Goal: Navigation & Orientation: Find specific page/section

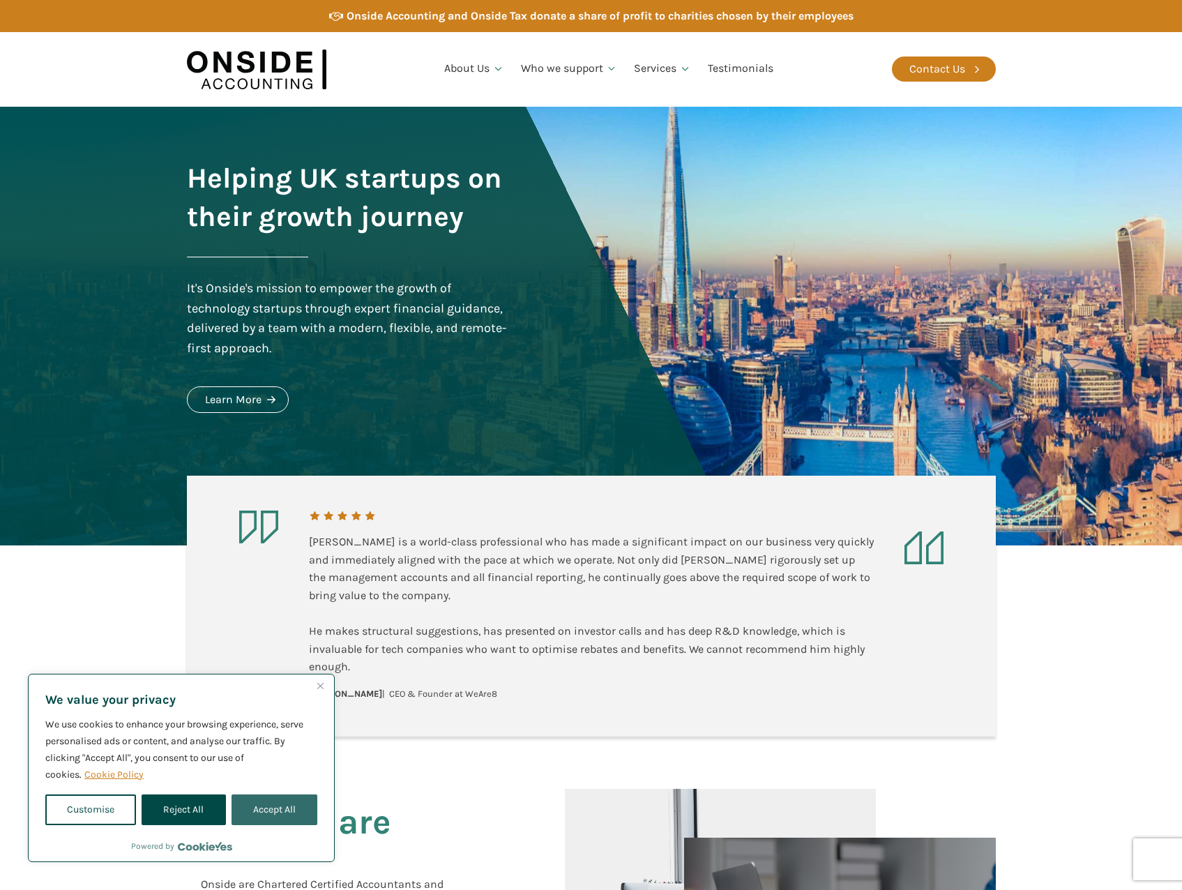
click at [253, 811] on button "Accept All" at bounding box center [275, 809] width 86 height 31
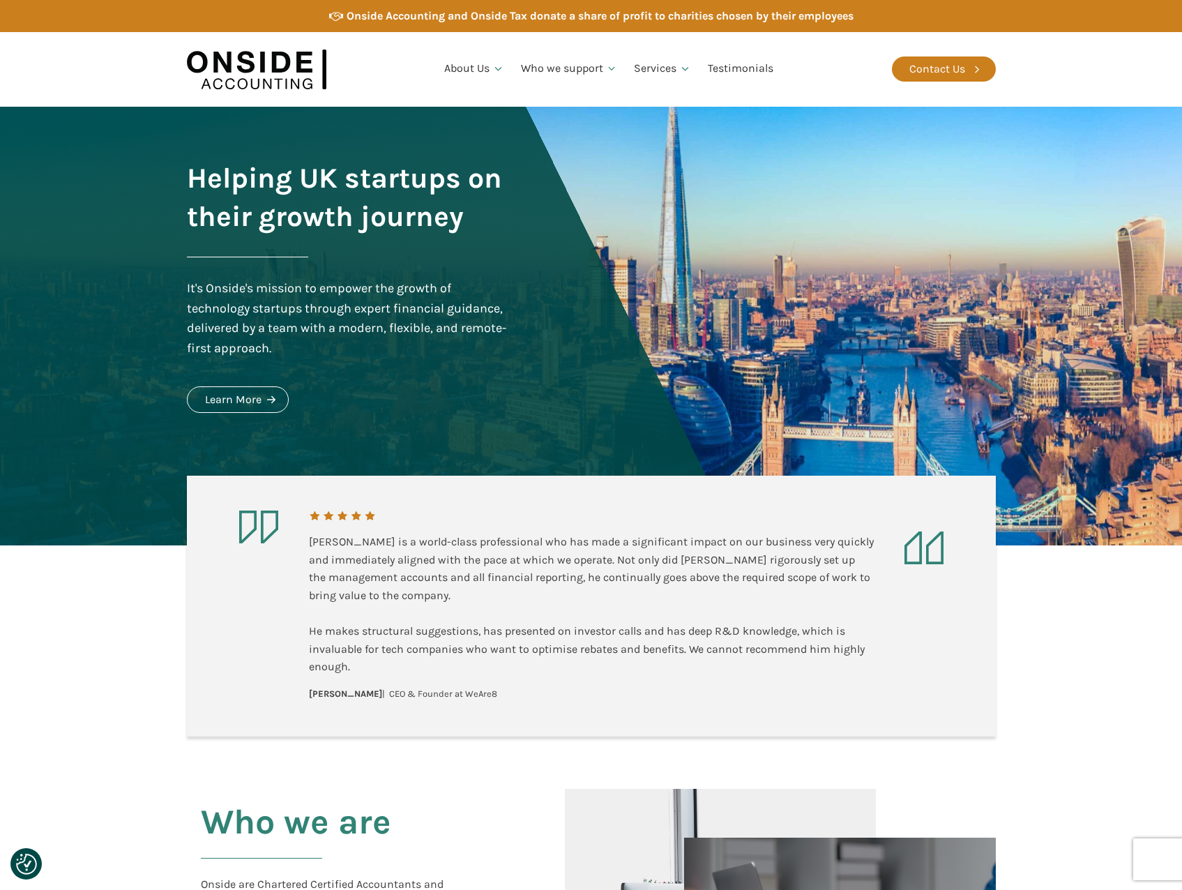
checkbox input "true"
click at [474, 145] on link "Our Team" at bounding box center [473, 141] width 75 height 32
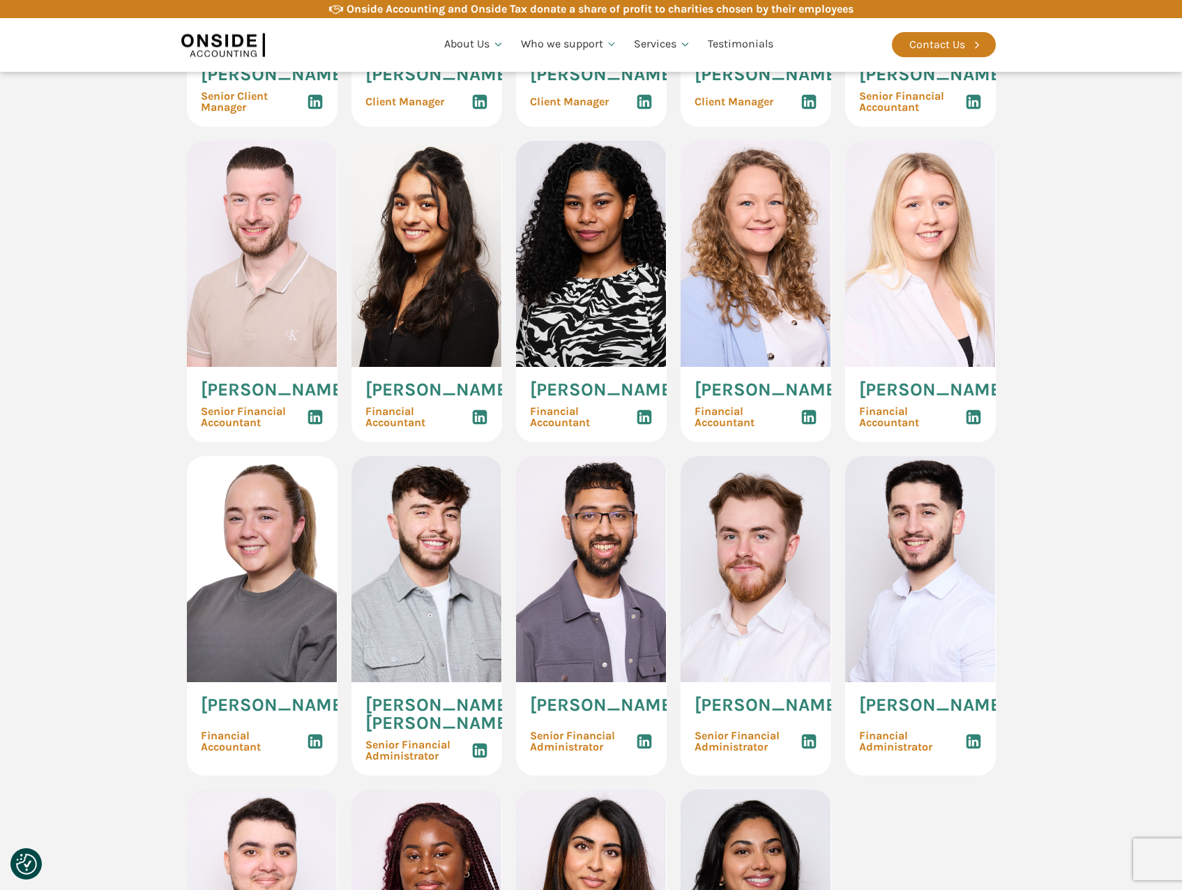
scroll to position [1813, 0]
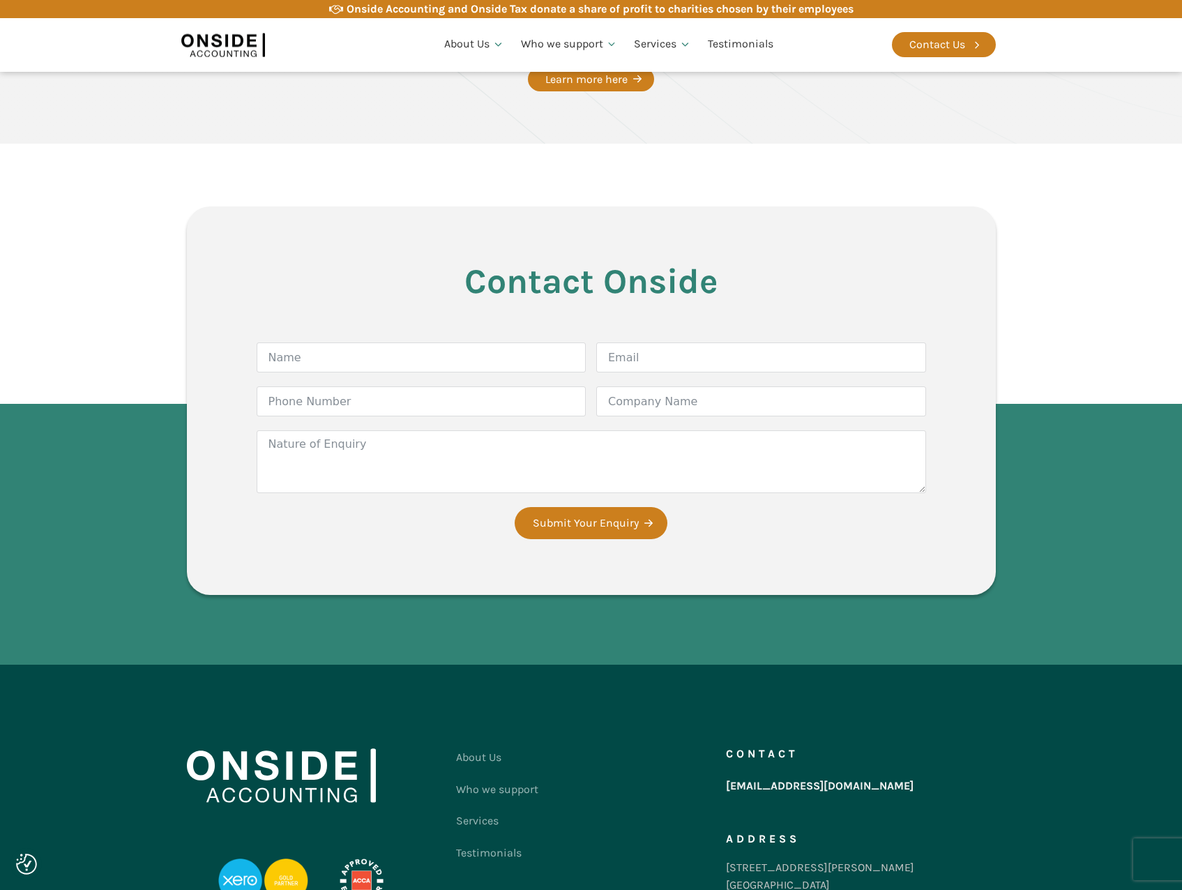
scroll to position [2417, 0]
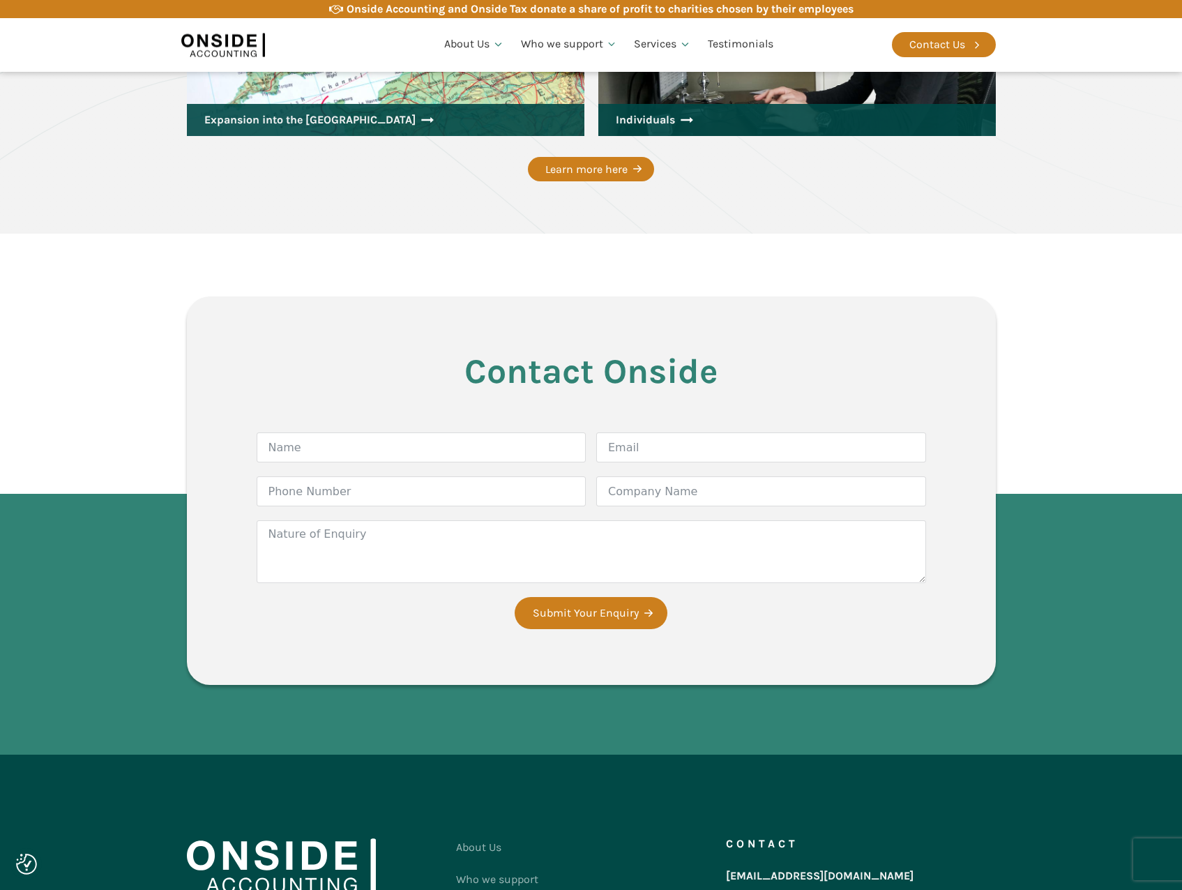
drag, startPoint x: 893, startPoint y: 620, endPoint x: 859, endPoint y: 440, distance: 183.2
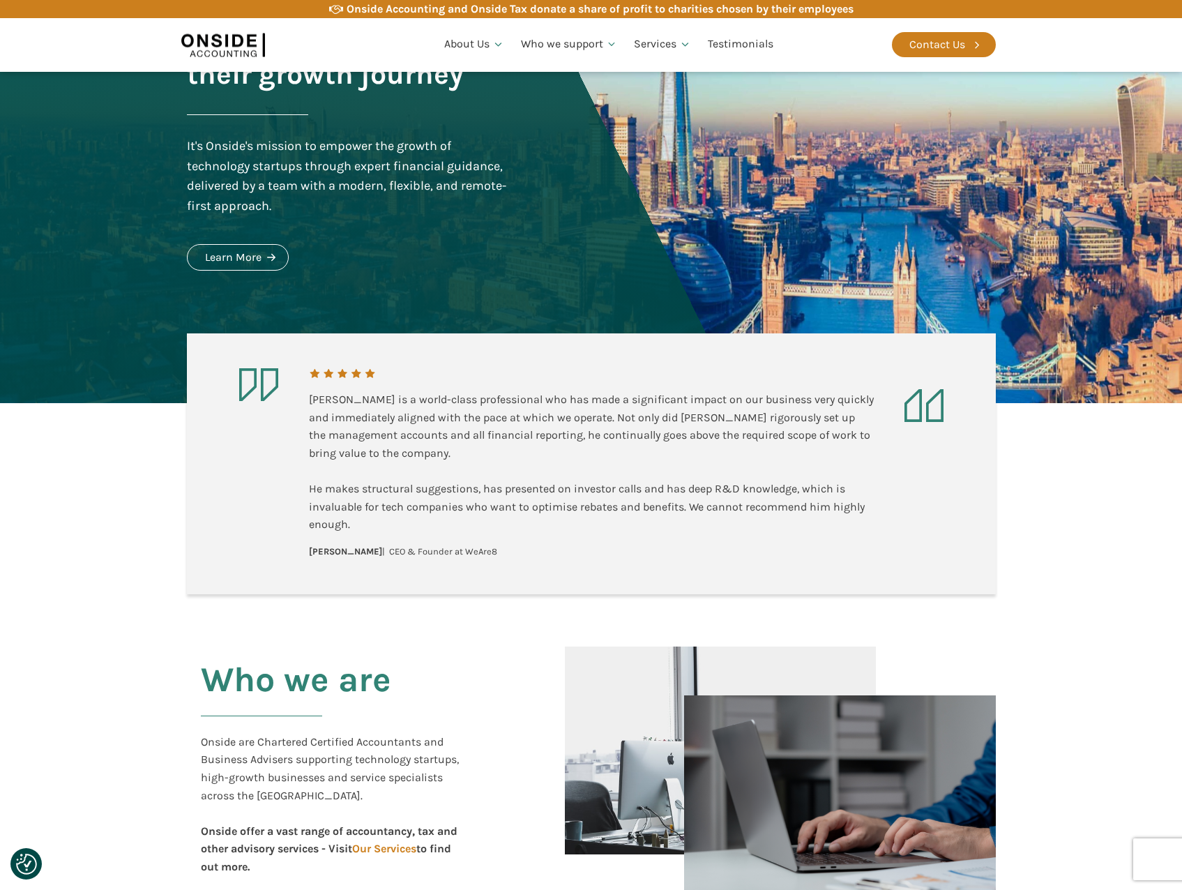
scroll to position [0, 0]
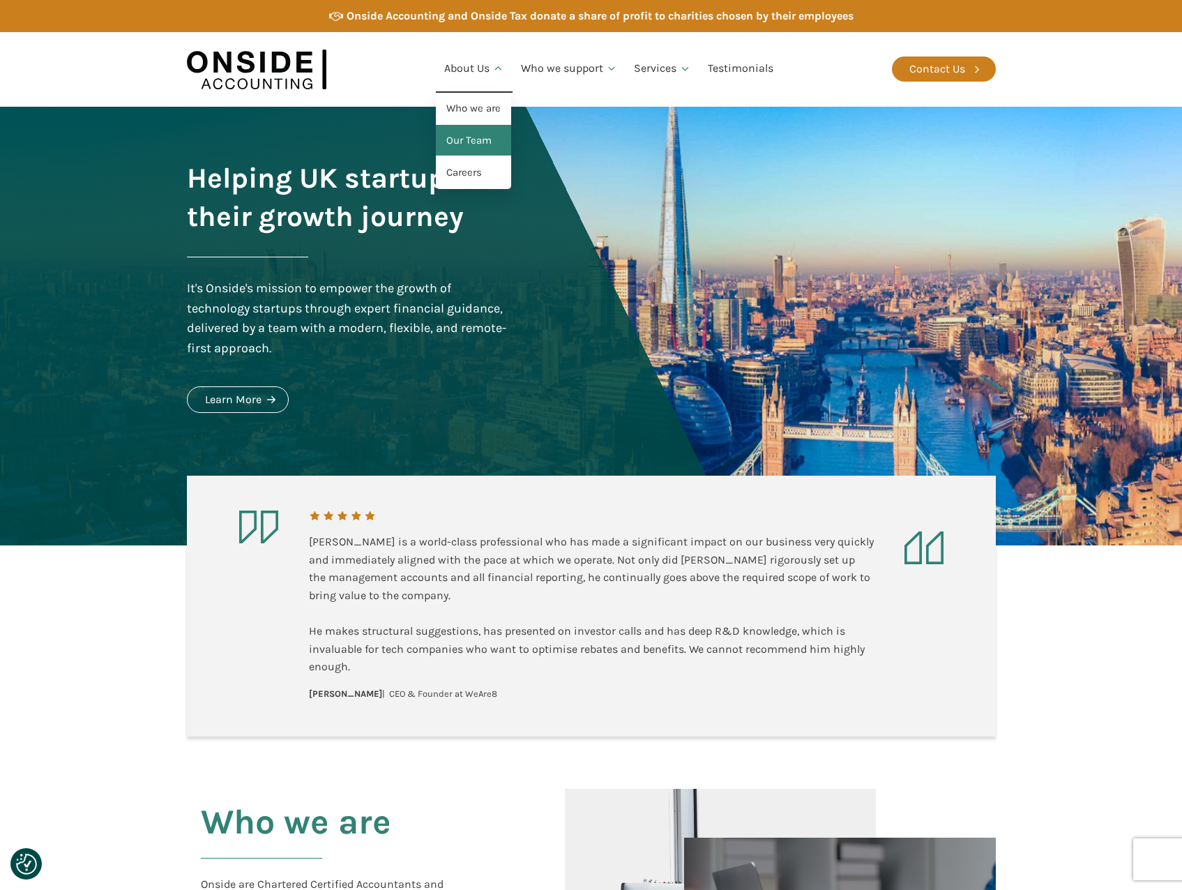
click at [484, 147] on link "Our Team" at bounding box center [473, 141] width 75 height 32
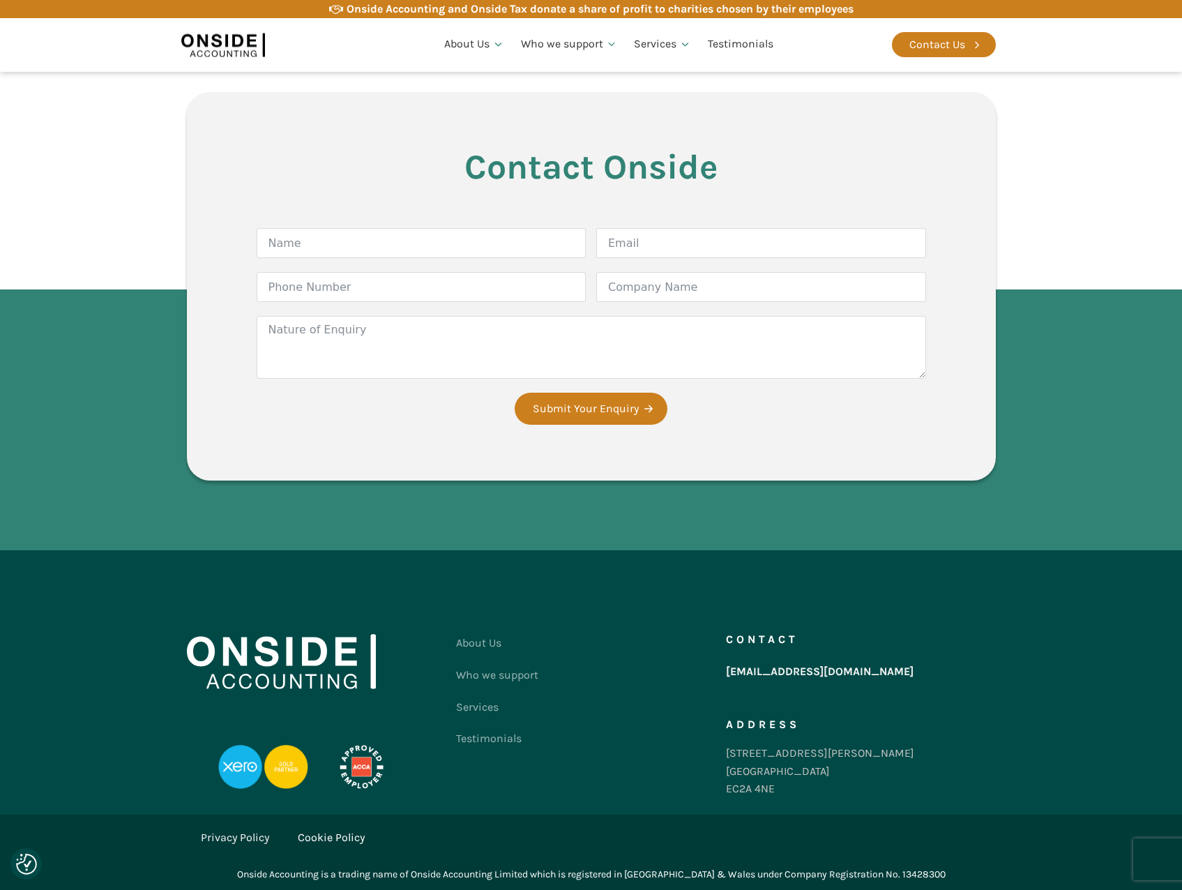
scroll to position [3808, 0]
drag, startPoint x: 254, startPoint y: 872, endPoint x: 340, endPoint y: 878, distance: 86.7
click at [340, 878] on div "Onside Accounting is a trading name of Onside Accounting Limited which is regis…" at bounding box center [591, 874] width 837 height 29
drag, startPoint x: 340, startPoint y: 878, endPoint x: 333, endPoint y: 873, distance: 8.9
copy div "Onside Accounting"
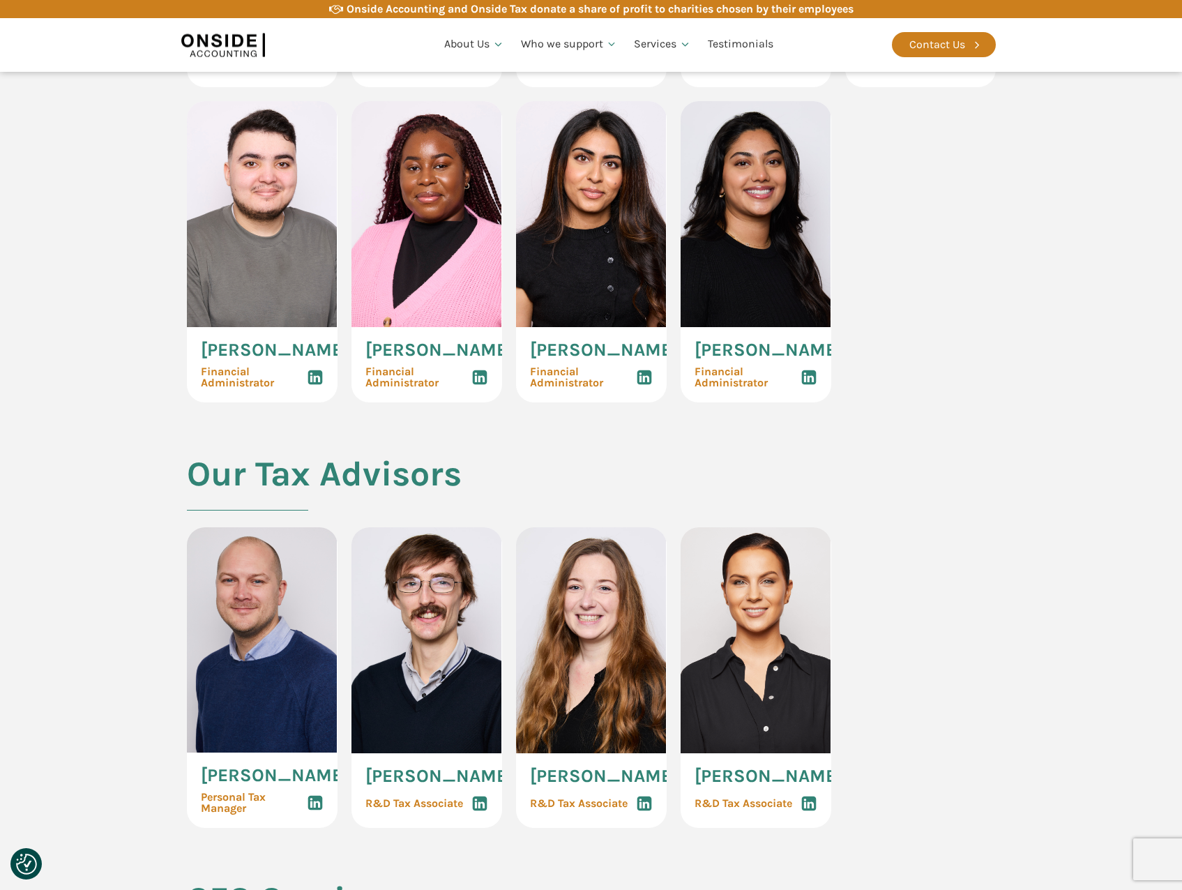
scroll to position [2092, 0]
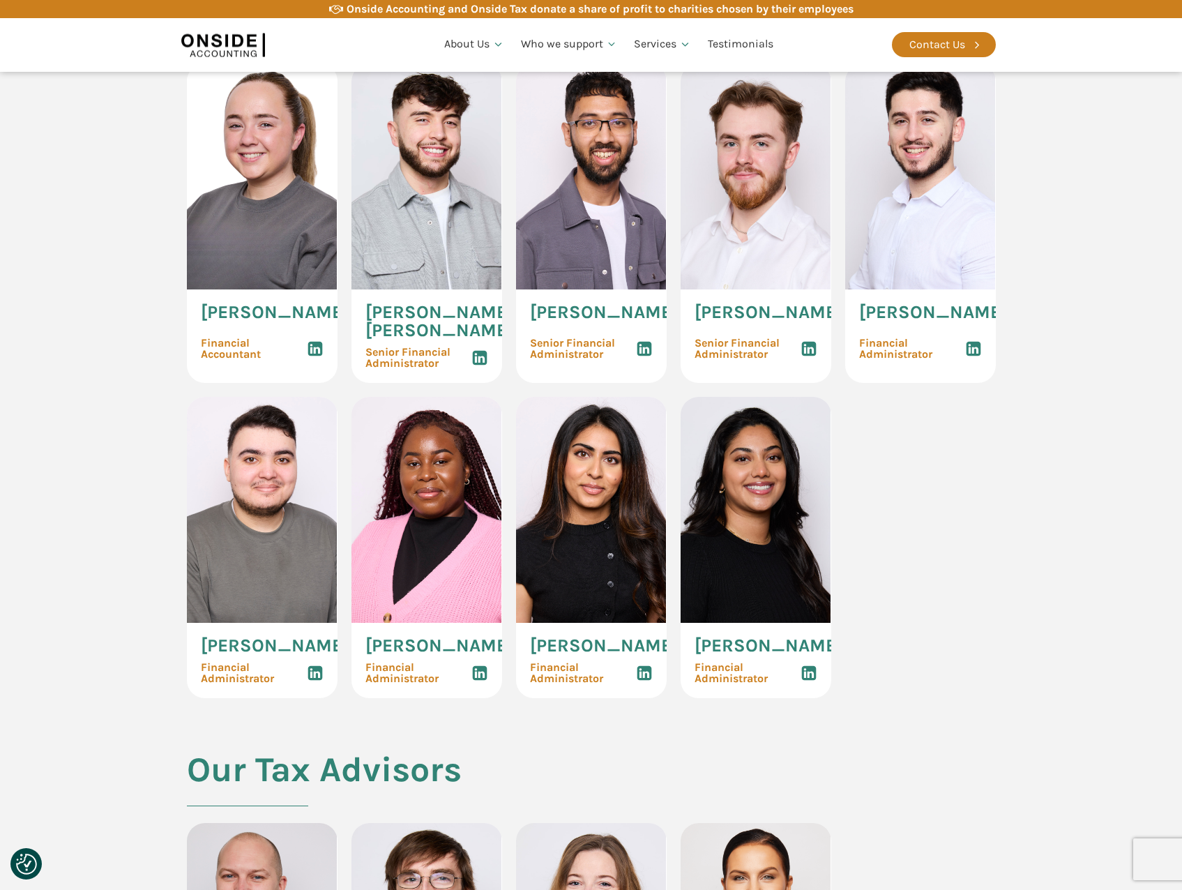
drag, startPoint x: 611, startPoint y: 503, endPoint x: 75, endPoint y: 368, distance: 553.2
click at [75, 368] on section "Our Accountants Hannah Gillan Senior Client Manager Lewis Humphreys Client Mana…" at bounding box center [591, 55] width 1182 height 1390
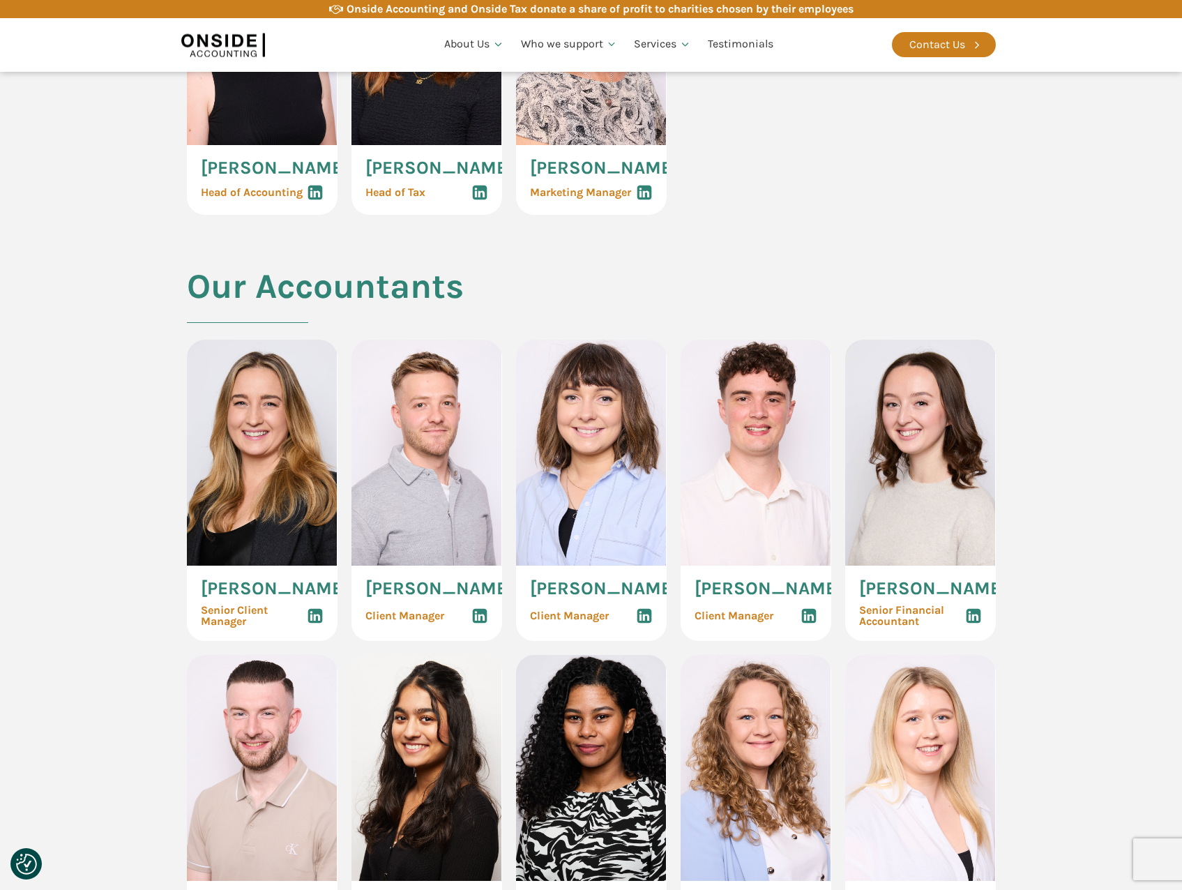
scroll to position [1953, 0]
